Goal: Information Seeking & Learning: Learn about a topic

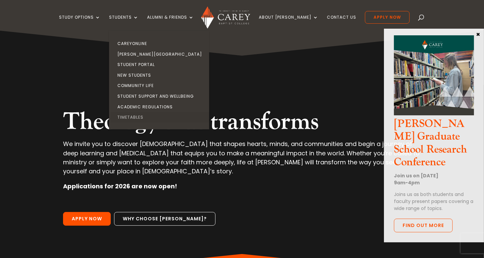
click at [142, 117] on link "Timetables" at bounding box center [161, 117] width 100 height 11
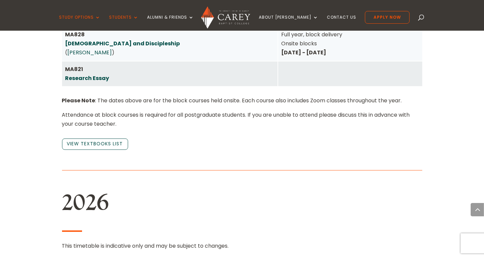
scroll to position [1467, 0]
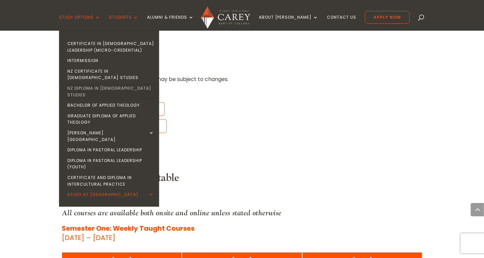
click at [115, 83] on link "NZ Diploma in [DEMOGRAPHIC_DATA] Studies" at bounding box center [111, 91] width 100 height 17
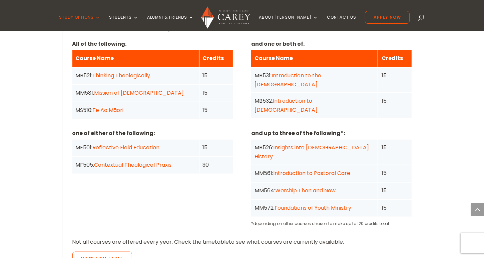
scroll to position [533, 0]
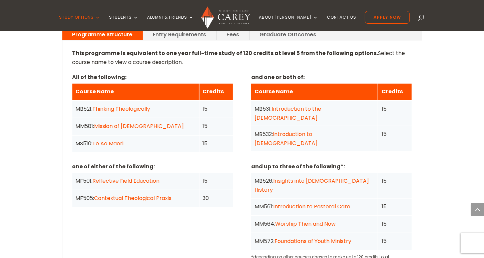
click at [143, 177] on link "Reflective Field Education" at bounding box center [126, 181] width 67 height 8
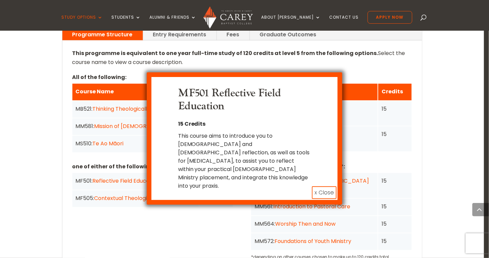
click at [324, 186] on button "x Close" at bounding box center [324, 192] width 25 height 13
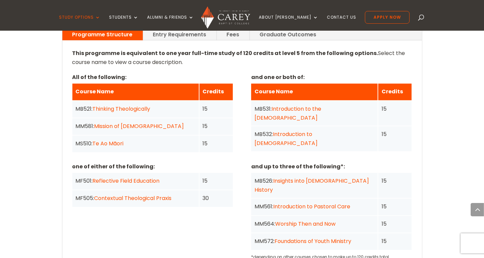
click at [135, 194] on link "Contextual Theological Praxis" at bounding box center [132, 198] width 77 height 8
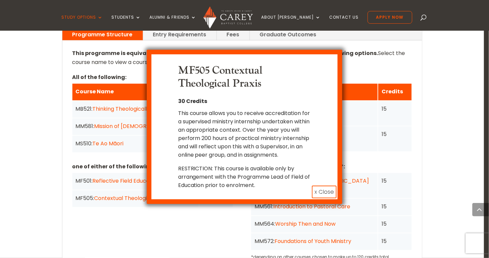
click at [323, 197] on button "x Close" at bounding box center [324, 192] width 25 height 13
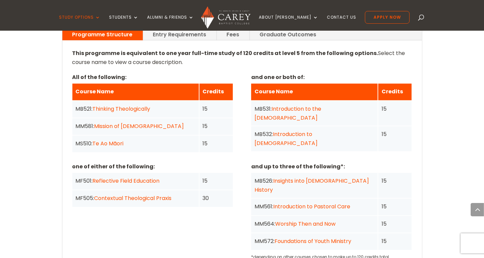
click at [115, 177] on link "Reflective Field Education" at bounding box center [126, 181] width 67 height 8
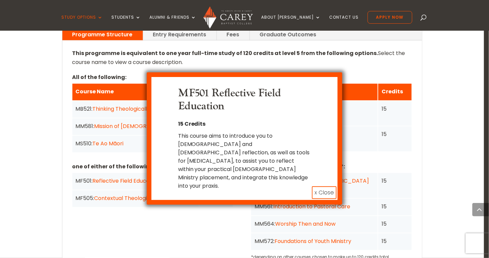
click at [323, 186] on button "x Close" at bounding box center [324, 192] width 25 height 13
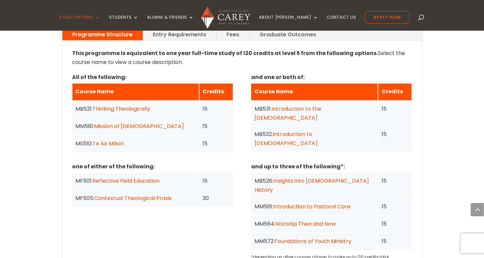
click at [316, 203] on link "Introduction to Pastoral Care" at bounding box center [311, 207] width 77 height 8
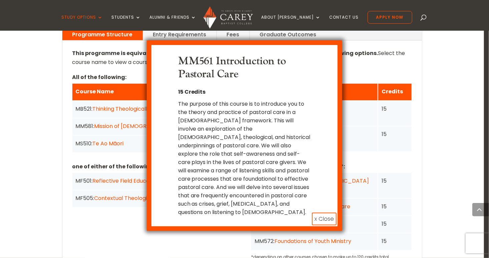
click at [321, 213] on button "x Close" at bounding box center [324, 219] width 25 height 13
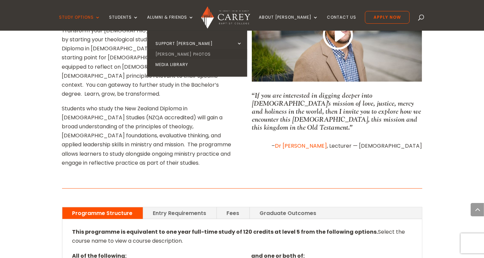
scroll to position [300, 0]
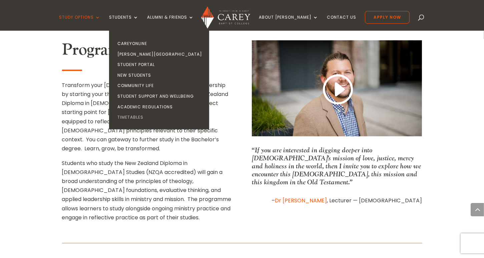
click at [142, 116] on link "Timetables" at bounding box center [161, 117] width 100 height 11
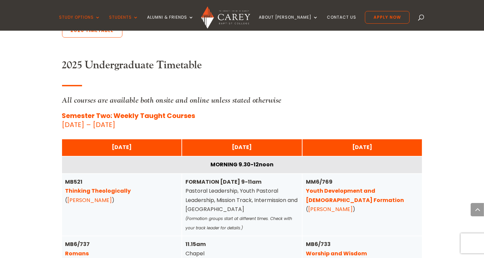
scroll to position [233, 0]
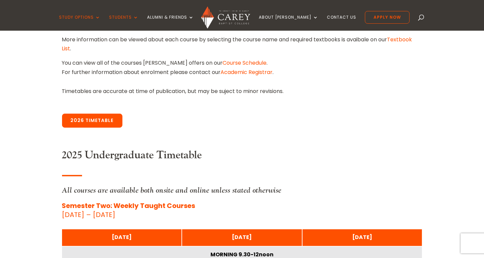
click at [99, 120] on link "2026 Timetable" at bounding box center [92, 121] width 60 height 14
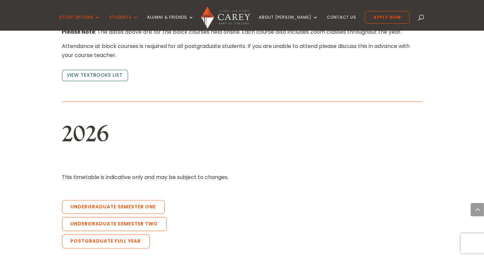
scroll to position [1431, 0]
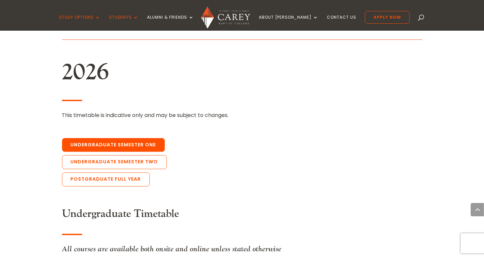
click at [117, 138] on link "Undergraduate Semester One" at bounding box center [113, 145] width 103 height 14
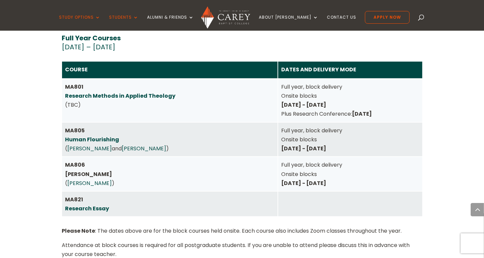
scroll to position [2914, 0]
